Goal: Task Accomplishment & Management: Manage account settings

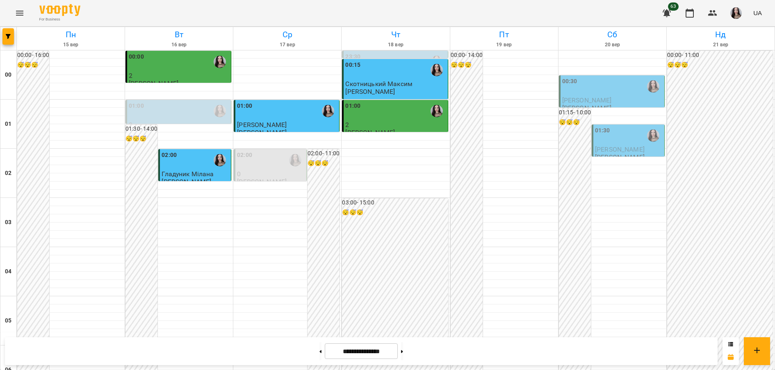
scroll to position [805, 0]
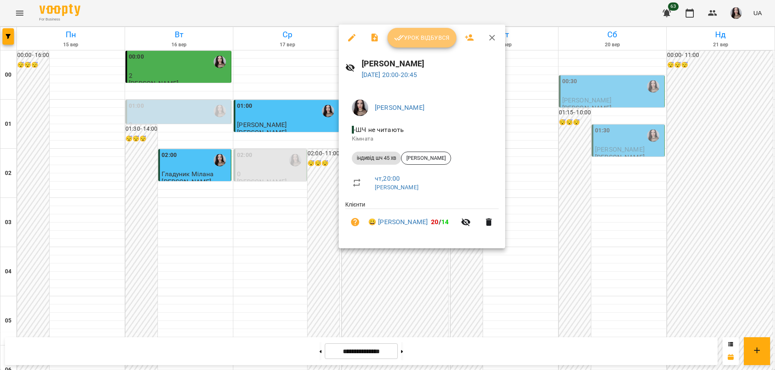
click at [428, 35] on span "Урок відбувся" at bounding box center [422, 38] width 56 height 10
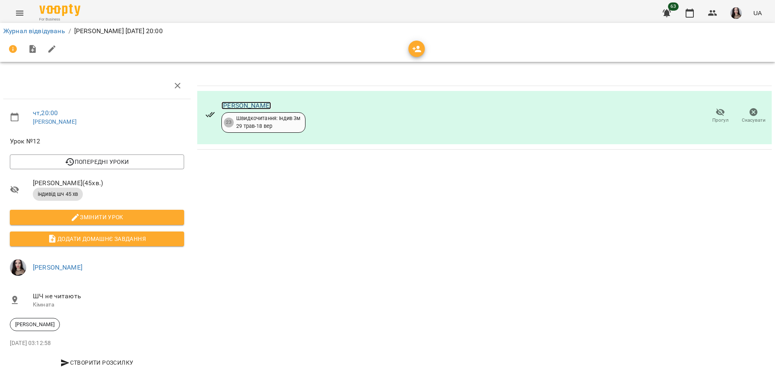
click at [258, 105] on link "[PERSON_NAME]" at bounding box center [246, 106] width 50 height 8
